Goal: Task Accomplishment & Management: Manage account settings

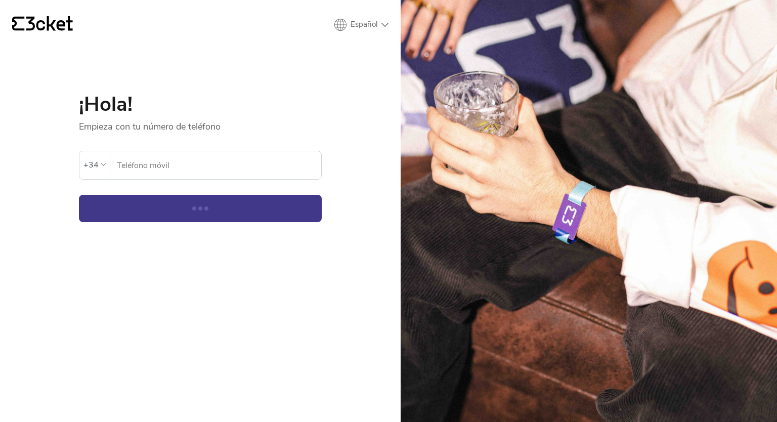
click at [356, 19] on select "English Português Español" at bounding box center [361, 25] width 54 height 12
click at [334, 19] on select "English Português Español" at bounding box center [361, 25] width 54 height 12
click at [213, 160] on input "Teléfono móvil" at bounding box center [218, 165] width 205 height 28
type input "681923077"
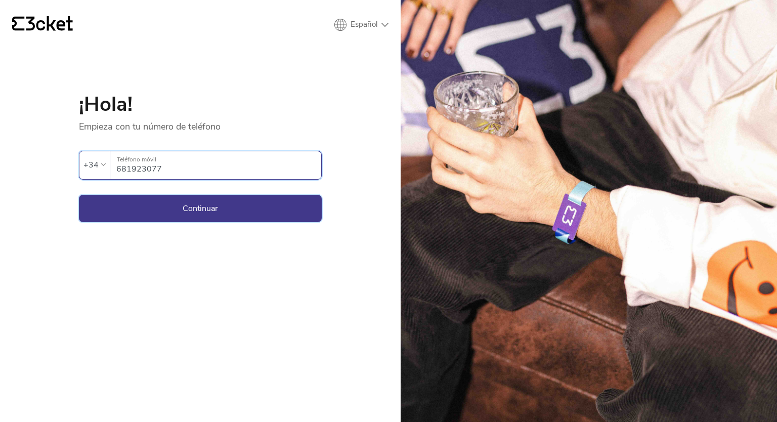
click at [205, 207] on button "Continuar" at bounding box center [200, 208] width 243 height 27
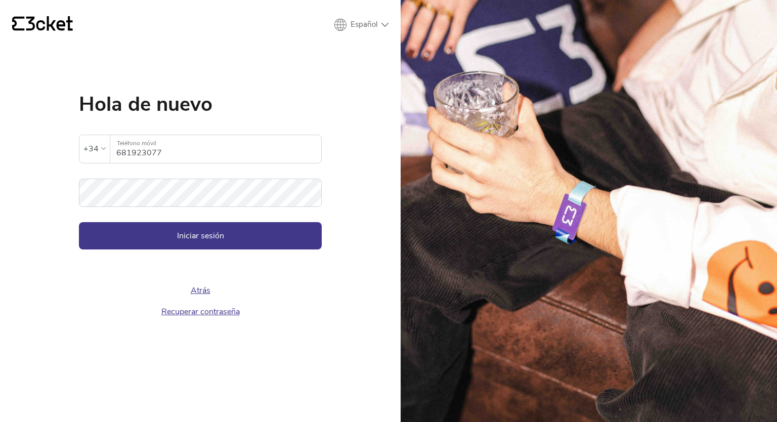
click at [205, 207] on form "La contraseña insertada no es válida +34 681923077 Teléfono móvil Contraseña In…" at bounding box center [200, 181] width 243 height 135
click at [192, 242] on button "Iniciar sesión" at bounding box center [200, 235] width 243 height 27
